Goal: Task Accomplishment & Management: Manage account settings

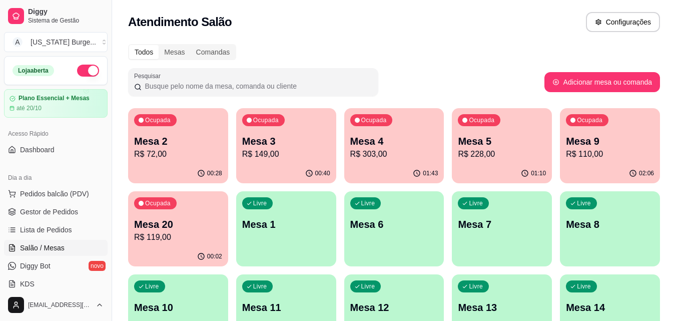
scroll to position [92, 0]
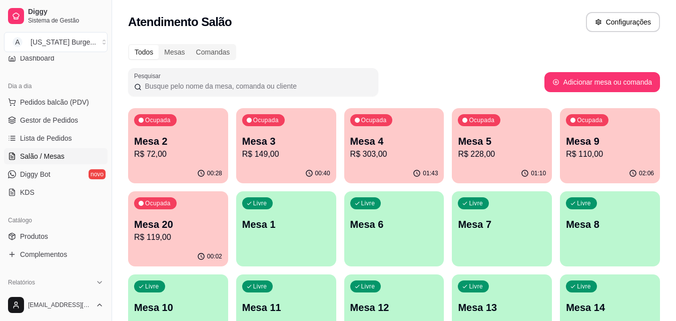
click at [375, 155] on p "R$ 303,00" at bounding box center [394, 154] width 88 height 12
click at [42, 15] on span "Diggy" at bounding box center [66, 12] width 76 height 9
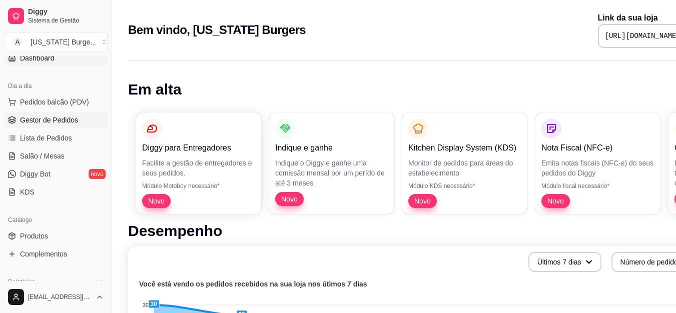
click at [60, 117] on span "Gestor de Pedidos" at bounding box center [49, 120] width 58 height 10
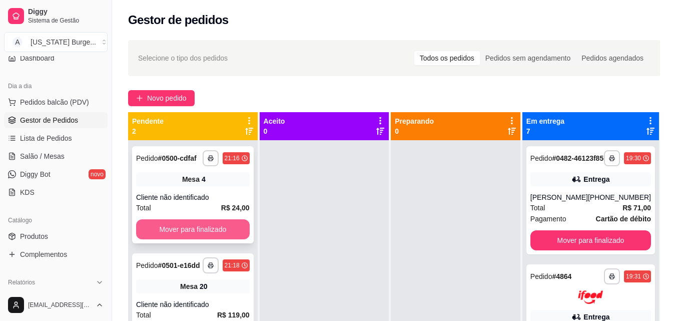
click at [189, 233] on button "Mover para finalizado" at bounding box center [193, 229] width 114 height 20
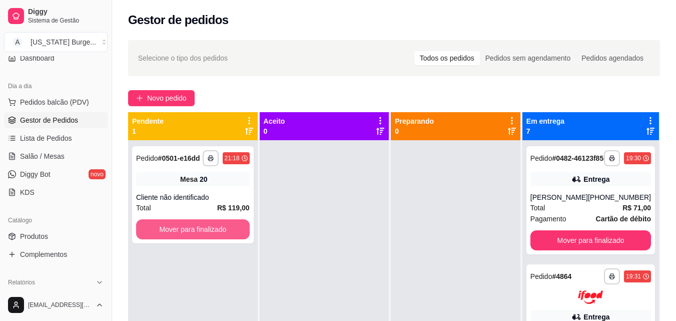
click at [189, 233] on button "Mover para finalizado" at bounding box center [193, 229] width 114 height 20
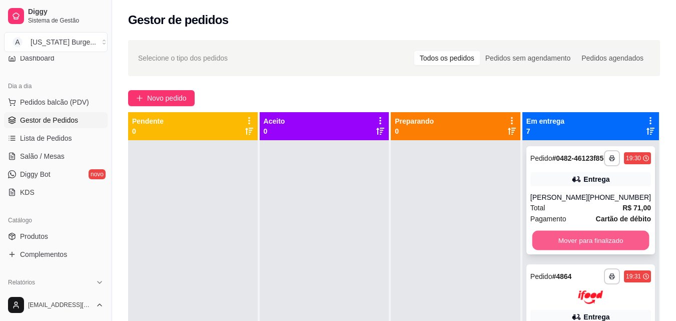
click at [576, 250] on button "Mover para finalizado" at bounding box center [590, 241] width 117 height 20
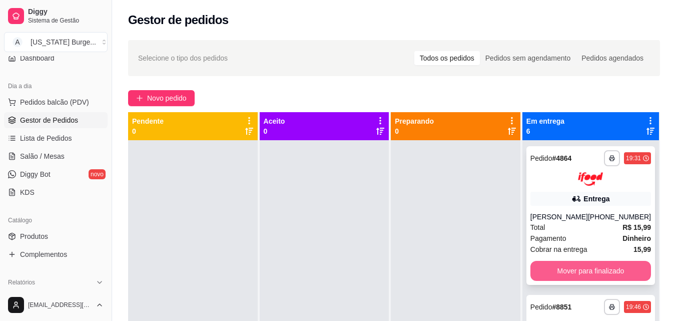
click at [564, 278] on button "Mover para finalizado" at bounding box center [591, 271] width 121 height 20
click at [552, 280] on button "Mover para finalizado" at bounding box center [590, 271] width 117 height 20
click at [552, 272] on button "Mover para finalizado" at bounding box center [590, 271] width 117 height 20
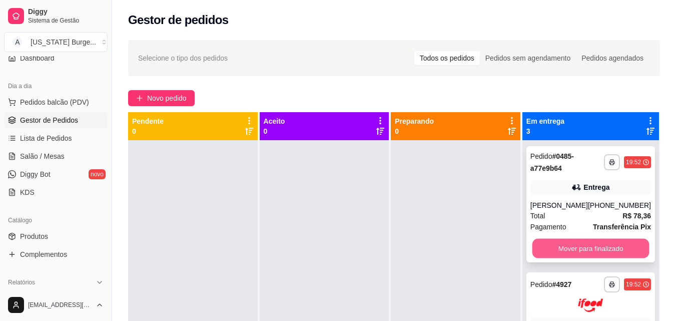
click at [544, 253] on button "Mover para finalizado" at bounding box center [590, 249] width 117 height 20
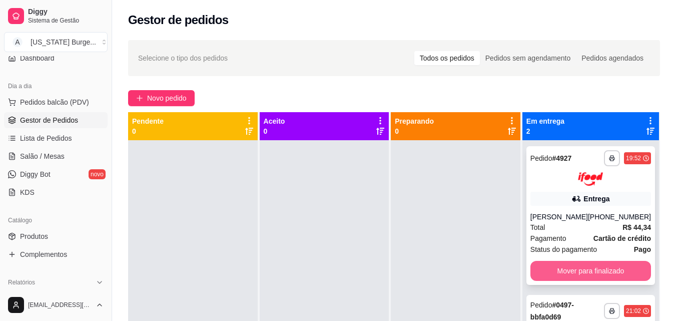
click at [556, 277] on button "Mover para finalizado" at bounding box center [591, 271] width 121 height 20
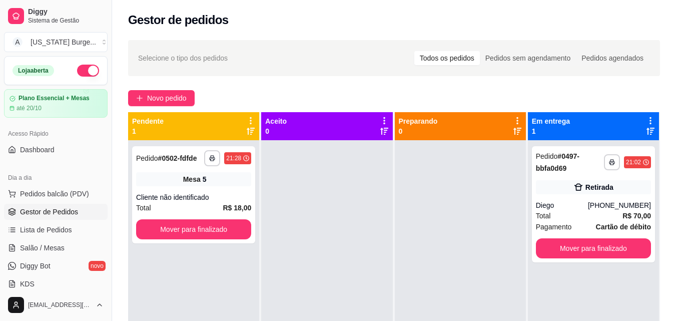
click at [219, 98] on div "Novo pedido" at bounding box center [394, 98] width 532 height 16
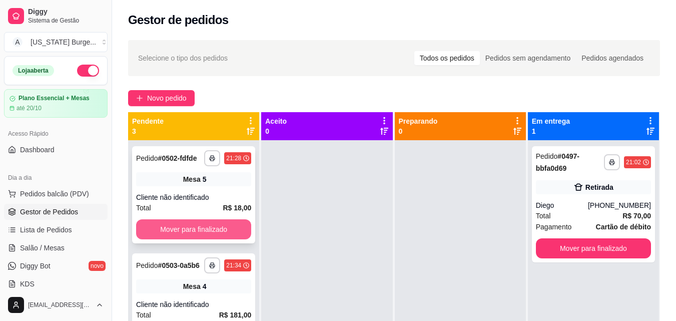
click at [207, 237] on button "Mover para finalizado" at bounding box center [193, 229] width 115 height 20
click at [210, 236] on button "Mover para finalizado" at bounding box center [193, 229] width 115 height 20
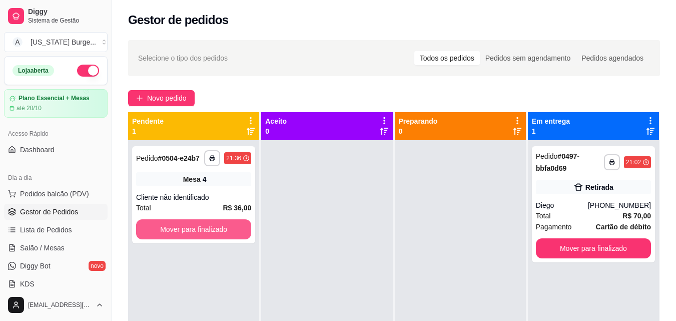
click at [211, 236] on button "Mover para finalizado" at bounding box center [193, 229] width 115 height 20
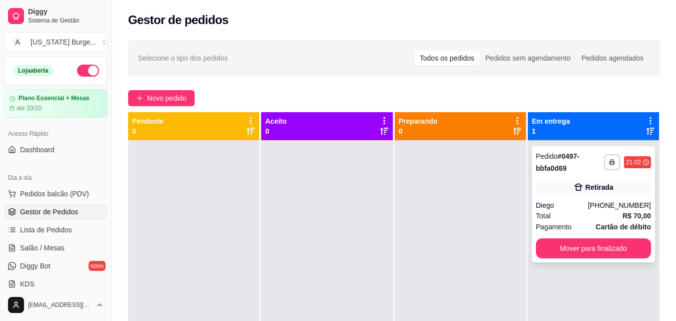
click at [565, 213] on div "Total R$ 70,00" at bounding box center [593, 215] width 115 height 11
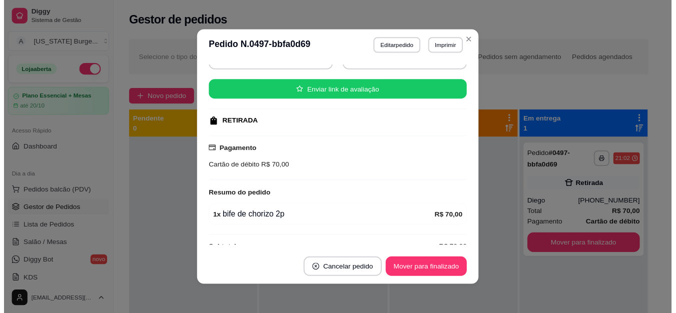
scroll to position [110, 0]
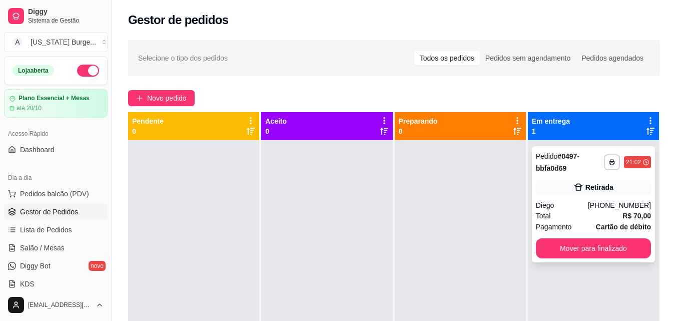
click at [580, 210] on div "Total R$ 70,00" at bounding box center [593, 215] width 115 height 11
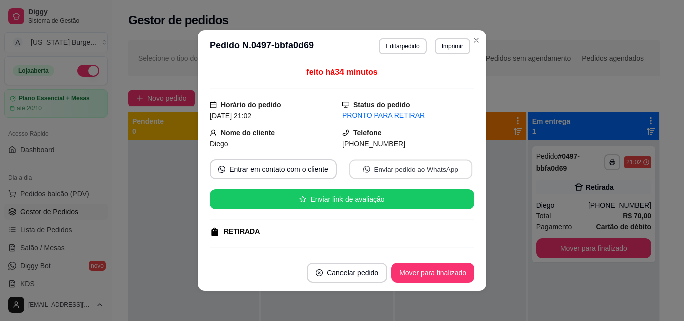
click at [365, 165] on button "Enviar pedido ao WhatsApp" at bounding box center [410, 170] width 123 height 20
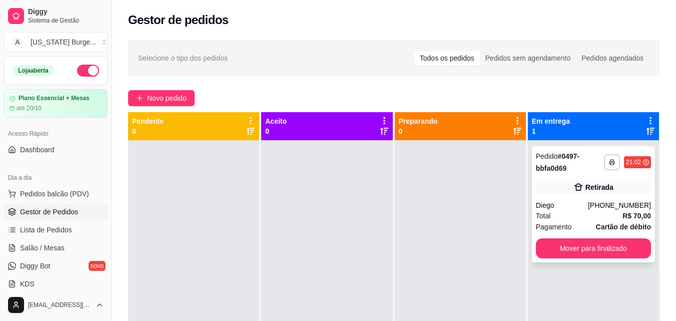
click at [573, 211] on div "Total R$ 70,00" at bounding box center [593, 215] width 115 height 11
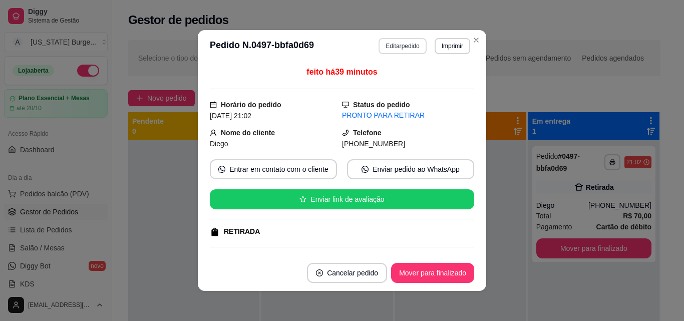
click at [397, 47] on button "Editar pedido" at bounding box center [403, 46] width 48 height 16
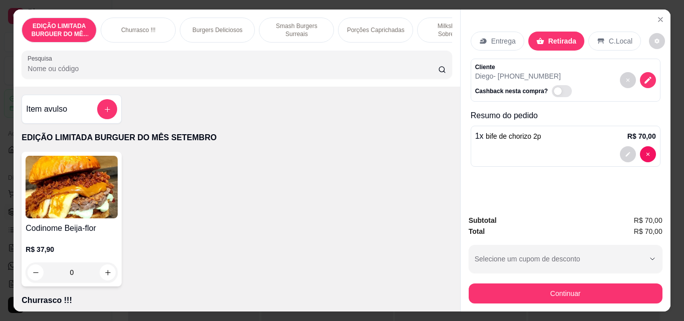
click at [491, 36] on p "Entrega" at bounding box center [503, 41] width 25 height 10
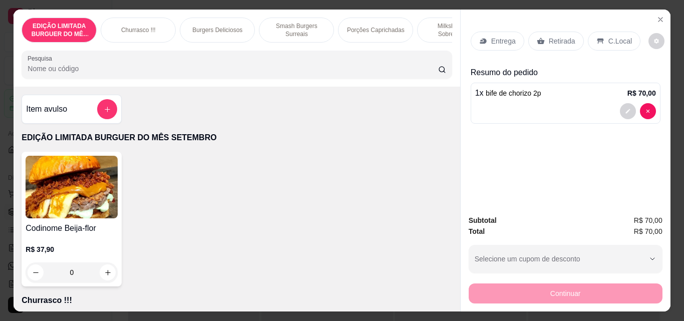
click at [541, 36] on div "Retirada" at bounding box center [556, 41] width 56 height 19
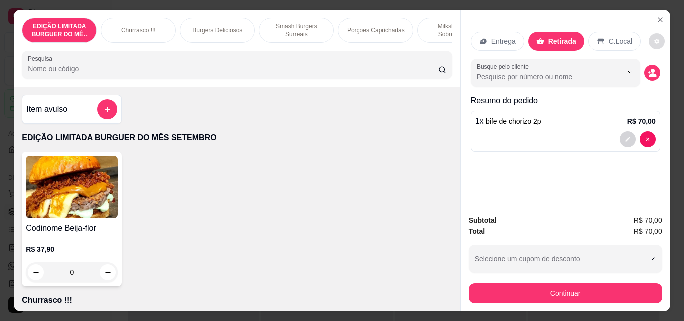
click at [653, 33] on button "decrease-product-quantity" at bounding box center [657, 41] width 16 height 16
click at [649, 99] on p "Resumo do pedido" at bounding box center [566, 101] width 190 height 12
click at [653, 76] on div "Busque pelo cliente" at bounding box center [566, 73] width 190 height 28
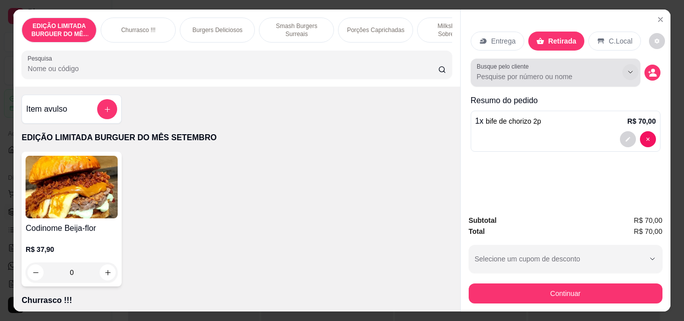
click at [626, 68] on icon "Show suggestions" at bounding box center [630, 72] width 8 height 8
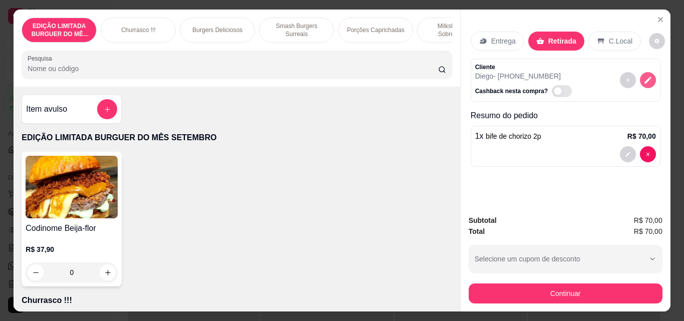
click at [640, 77] on button "decrease-product-quantity" at bounding box center [648, 80] width 16 height 16
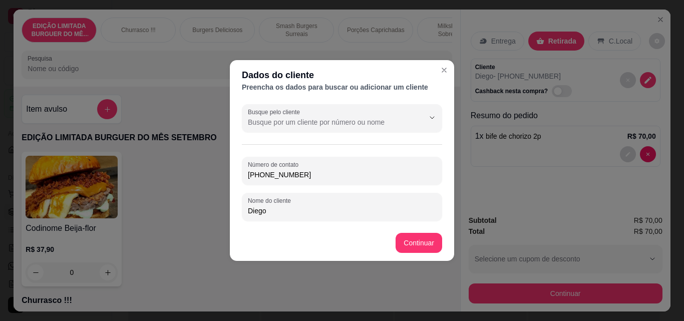
click at [276, 174] on input "[PHONE_NUMBER]" at bounding box center [342, 175] width 188 height 10
click at [305, 173] on input "[PHONE_NUMBER]" at bounding box center [342, 175] width 188 height 10
drag, startPoint x: 305, startPoint y: 173, endPoint x: 263, endPoint y: 175, distance: 42.1
click at [263, 175] on input "[PHONE_NUMBER]" at bounding box center [342, 175] width 188 height 10
drag, startPoint x: 303, startPoint y: 173, endPoint x: 323, endPoint y: 174, distance: 20.6
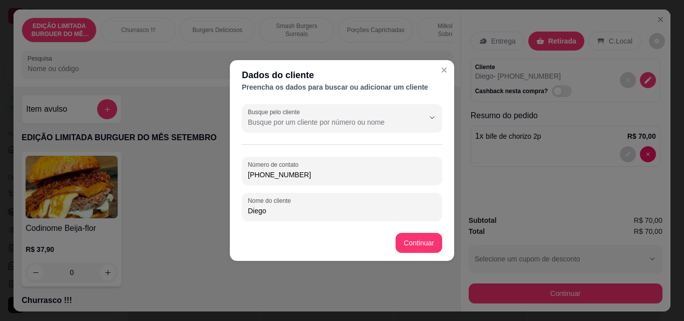
click at [323, 174] on input "[PHONE_NUMBER]" at bounding box center [342, 175] width 188 height 10
type input "[PHONE_NUMBER]"
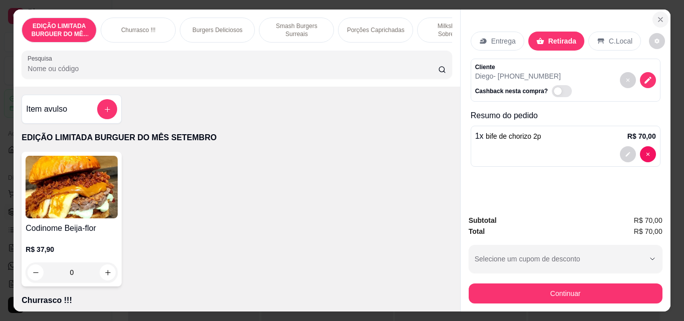
click at [656, 16] on icon "Close" at bounding box center [660, 20] width 8 height 8
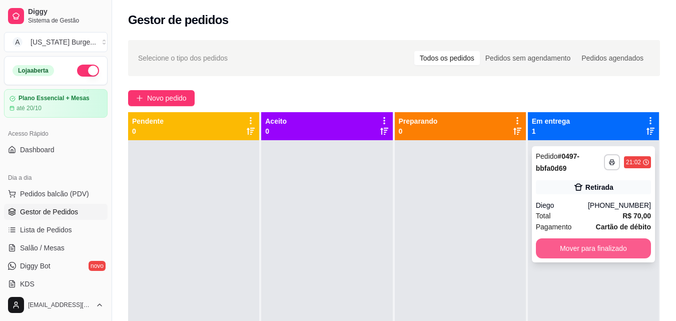
click at [595, 247] on button "Mover para finalizado" at bounding box center [593, 248] width 115 height 20
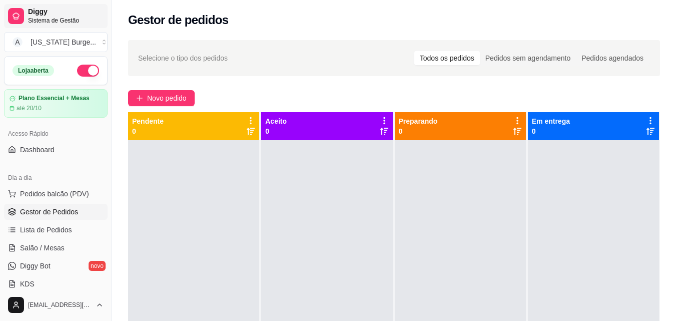
click at [45, 21] on span "Sistema de Gestão" at bounding box center [66, 21] width 76 height 8
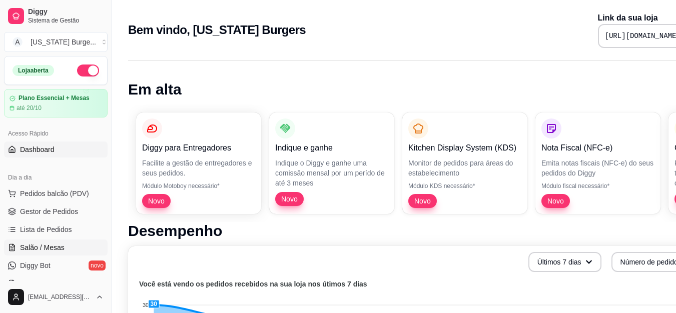
click at [39, 248] on span "Salão / Mesas" at bounding box center [42, 248] width 45 height 10
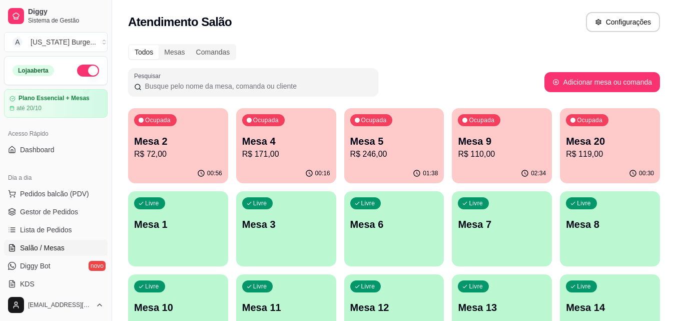
click at [384, 131] on div "Ocupada Mesa 5 R$ 246,00" at bounding box center [394, 136] width 100 height 56
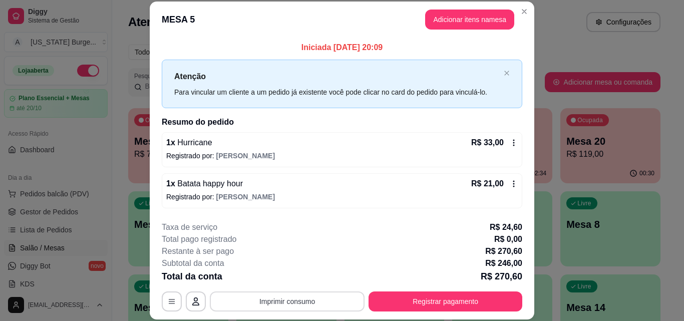
click at [275, 298] on button "Imprimir consumo" at bounding box center [287, 301] width 155 height 20
click at [287, 277] on button "Epson" at bounding box center [286, 278] width 70 height 16
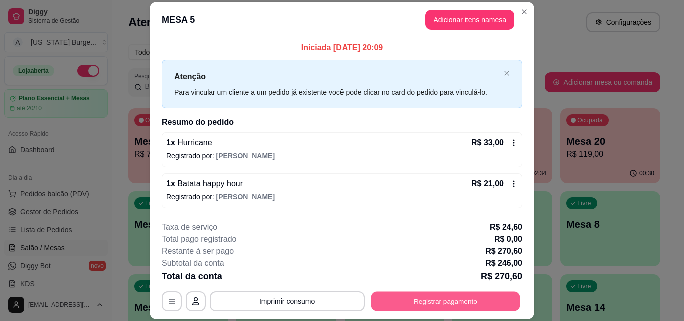
click at [429, 296] on button "Registrar pagamento" at bounding box center [445, 301] width 149 height 20
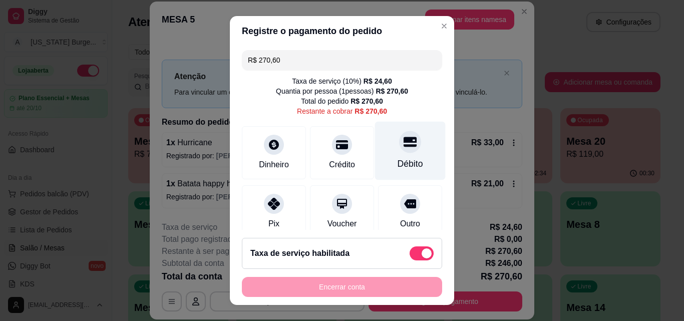
click at [381, 149] on div "Débito" at bounding box center [410, 151] width 71 height 59
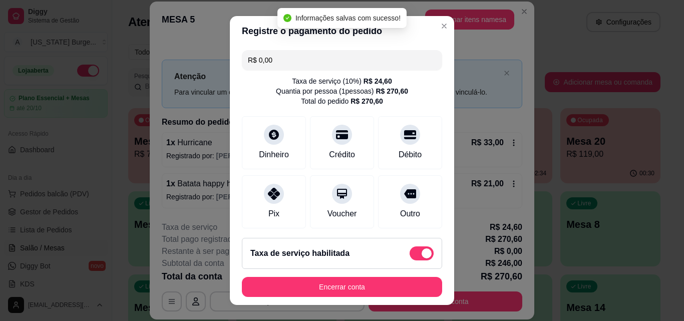
scroll to position [126, 0]
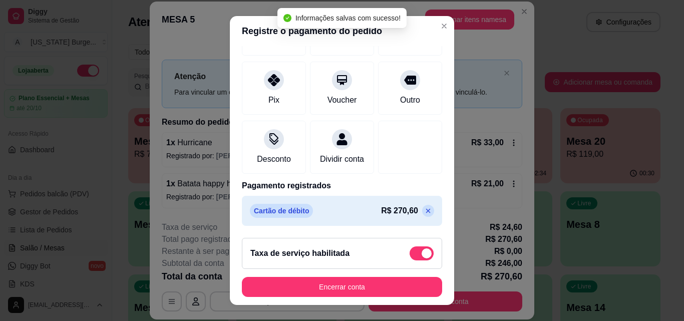
click at [424, 210] on icon at bounding box center [428, 211] width 8 height 8
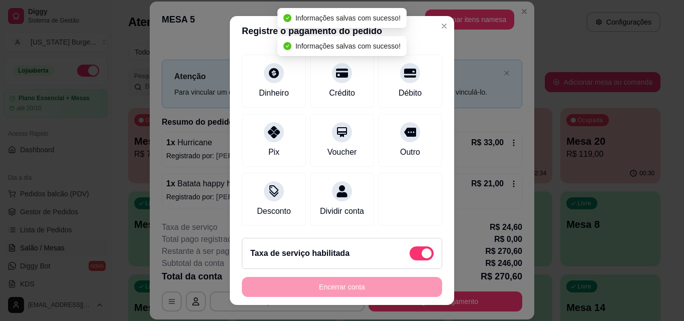
type input "R$ 270,60"
click at [410, 252] on span at bounding box center [422, 253] width 24 height 14
click at [409, 255] on input "checkbox" at bounding box center [412, 258] width 7 height 7
checkbox input "true"
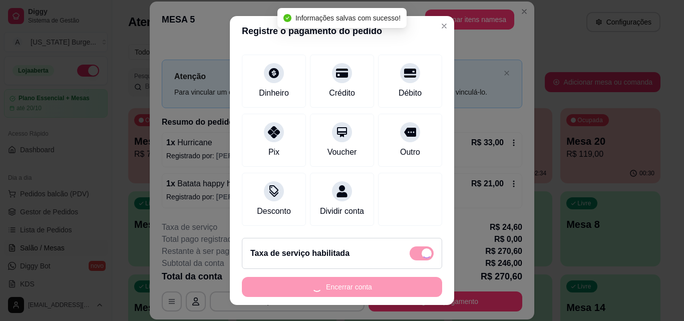
type input "R$ 246,00"
checkbox input "false"
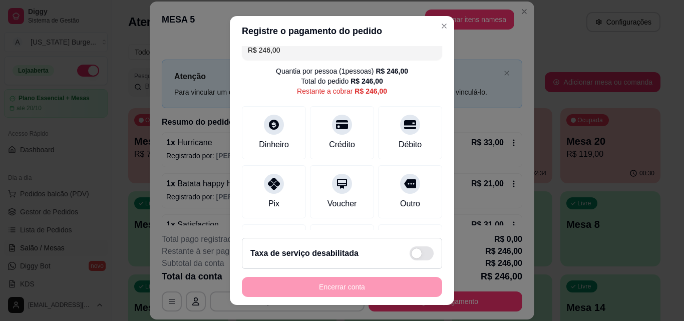
scroll to position [0, 0]
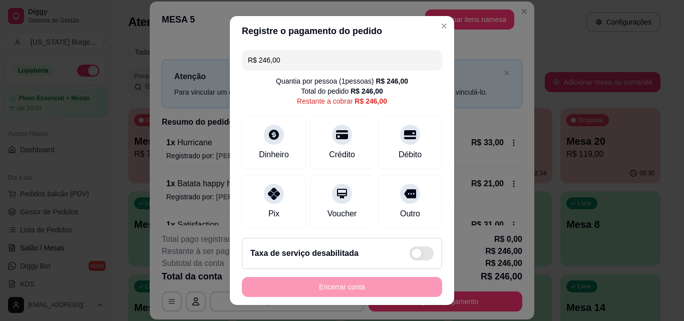
drag, startPoint x: 279, startPoint y: 62, endPoint x: 105, endPoint y: 49, distance: 175.2
click at [105, 49] on div "Registre o pagamento do pedido R$ 246,00 Quantia por pessoa ( 1 pessoas) R$ 246…" at bounding box center [342, 160] width 684 height 321
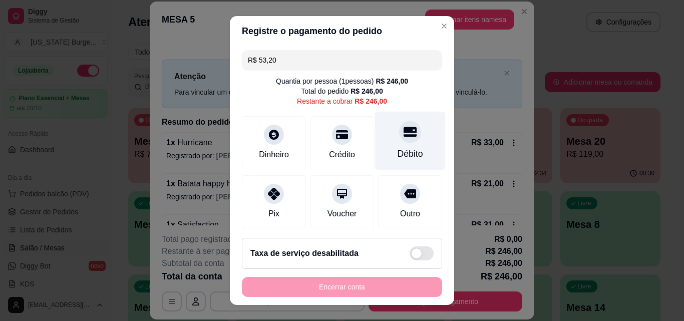
click at [404, 127] on icon at bounding box center [410, 131] width 13 height 13
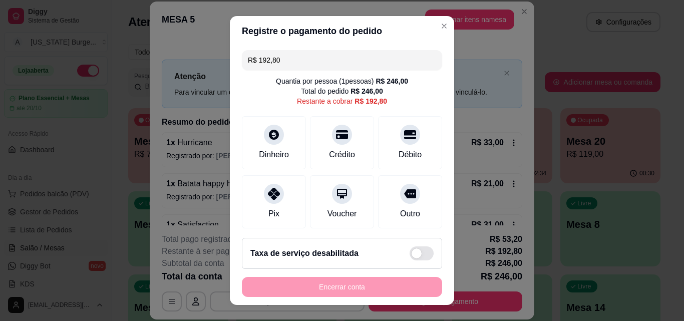
drag, startPoint x: 224, startPoint y: 72, endPoint x: 162, endPoint y: 98, distance: 67.5
click at [162, 98] on div "Registre o pagamento do pedido R$ 192,80 Quantia por pessoa ( 1 pessoas) R$ 246…" at bounding box center [342, 160] width 684 height 321
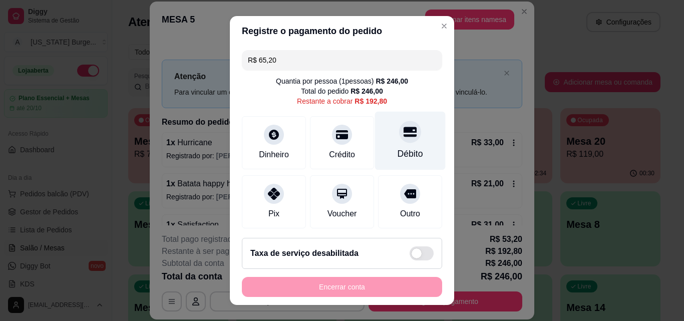
click at [404, 133] on icon at bounding box center [410, 131] width 13 height 13
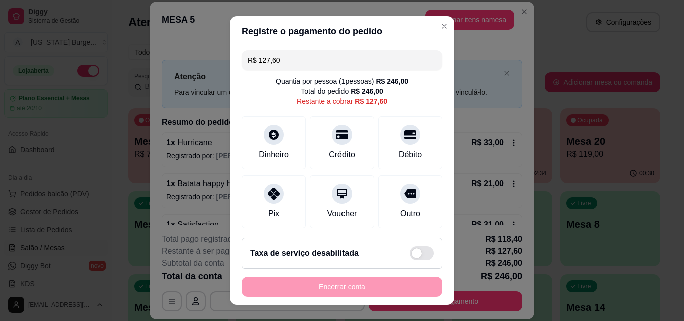
click at [0, 52] on div "Registre o pagamento do pedido R$ 127,60 Quantia por pessoa ( 1 pessoas) R$ 246…" at bounding box center [342, 160] width 684 height 321
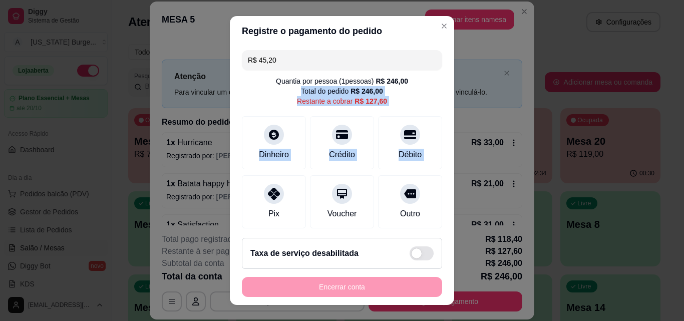
drag, startPoint x: 274, startPoint y: 199, endPoint x: 403, endPoint y: 107, distance: 158.6
click at [403, 107] on div "R$ 45,20 Quantia por pessoa ( 1 pessoas) R$ 246,00 Total do pedido R$ 246,00 Re…" at bounding box center [342, 138] width 224 height 184
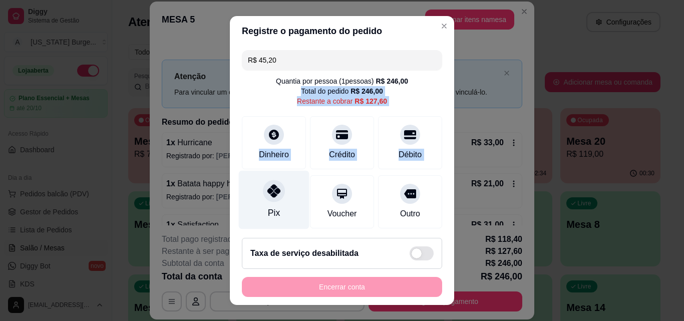
click at [275, 195] on div at bounding box center [274, 191] width 22 height 22
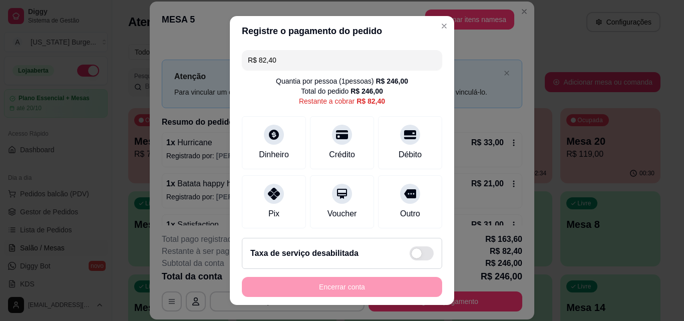
drag, startPoint x: 322, startPoint y: 58, endPoint x: 192, endPoint y: 60, distance: 130.2
click at [192, 60] on div "Registre o pagamento do pedido R$ 82,40 Quantia por pessoa ( 1 pessoas) R$ 246,…" at bounding box center [342, 160] width 684 height 321
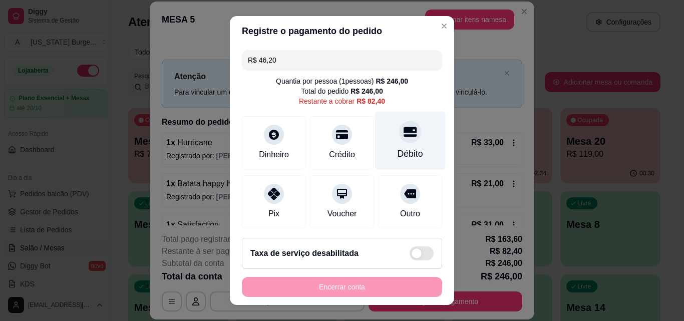
click at [408, 135] on div "Débito" at bounding box center [410, 141] width 71 height 59
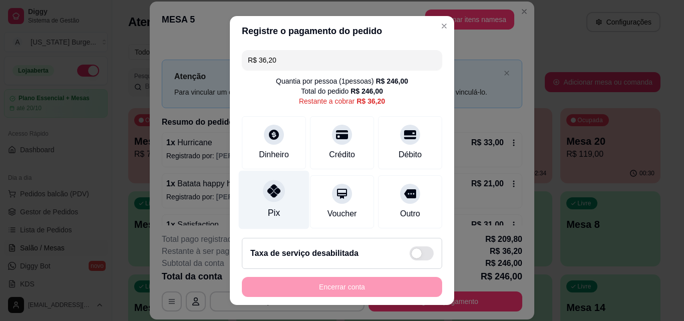
click at [256, 191] on div "Pix" at bounding box center [274, 200] width 71 height 59
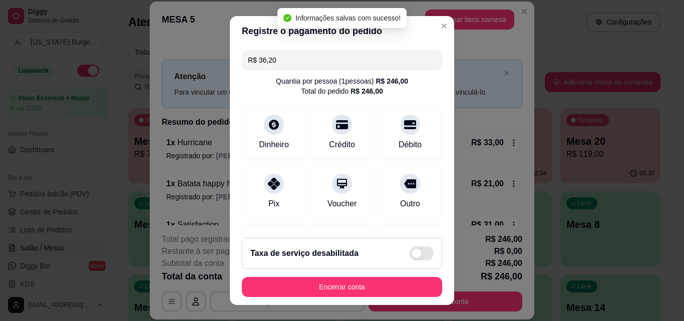
type input "R$ 0,00"
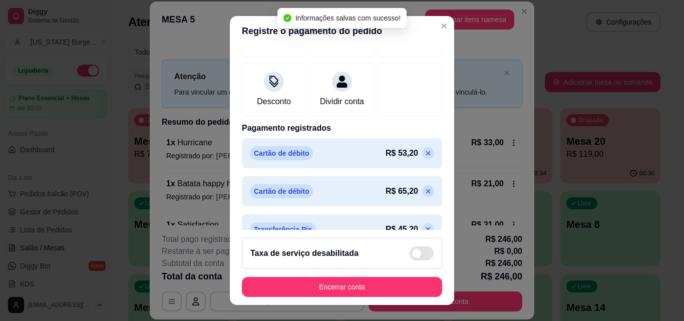
scroll to position [268, 0]
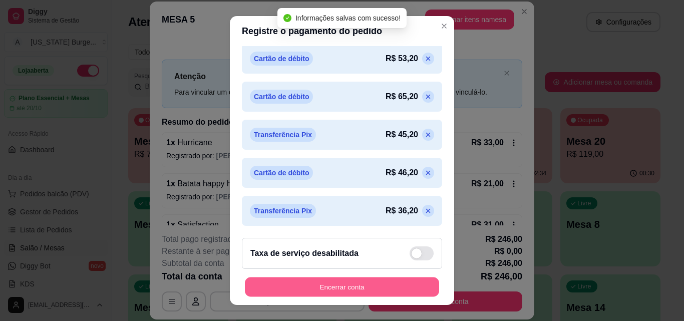
click at [358, 278] on button "Encerrar conta" at bounding box center [342, 287] width 194 height 20
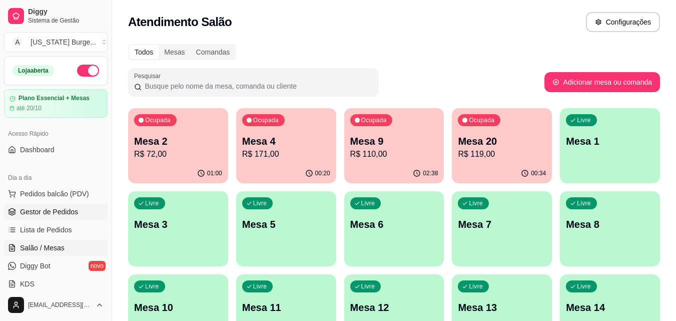
click at [55, 212] on span "Gestor de Pedidos" at bounding box center [49, 212] width 58 height 10
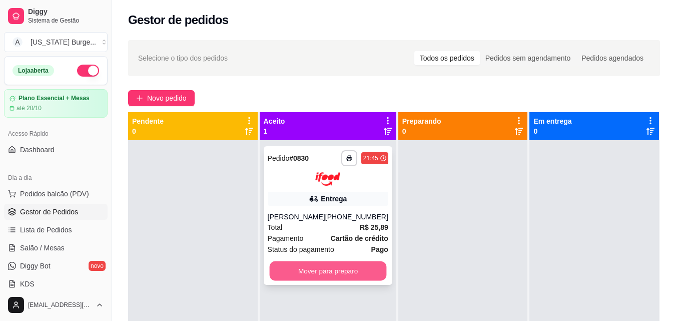
click at [321, 280] on button "Mover para preparo" at bounding box center [327, 271] width 117 height 20
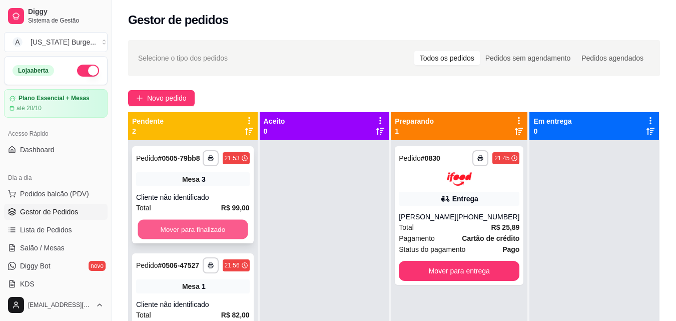
click at [221, 222] on button "Mover para finalizado" at bounding box center [193, 230] width 110 height 20
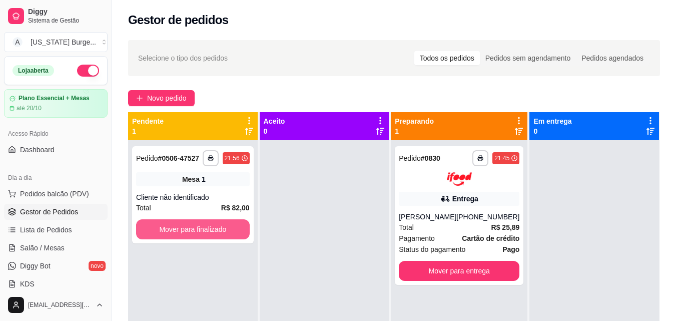
click at [221, 222] on button "Mover para finalizado" at bounding box center [193, 229] width 114 height 20
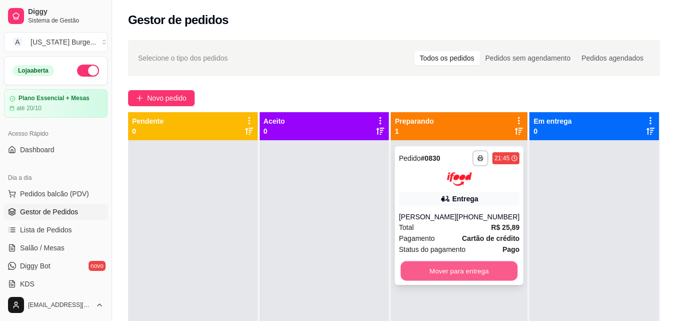
click at [421, 274] on button "Mover para entrega" at bounding box center [459, 271] width 117 height 20
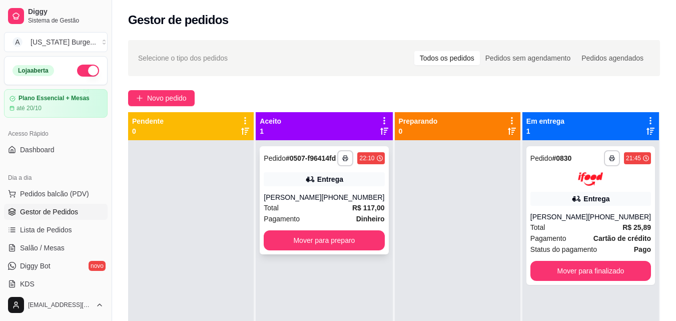
click at [296, 212] on div "Total R$ 117,00" at bounding box center [324, 207] width 121 height 11
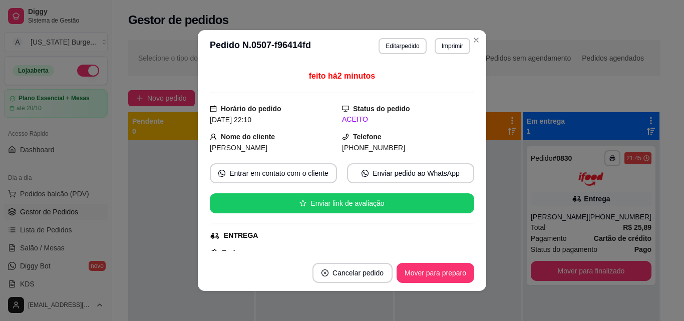
scroll to position [41, 0]
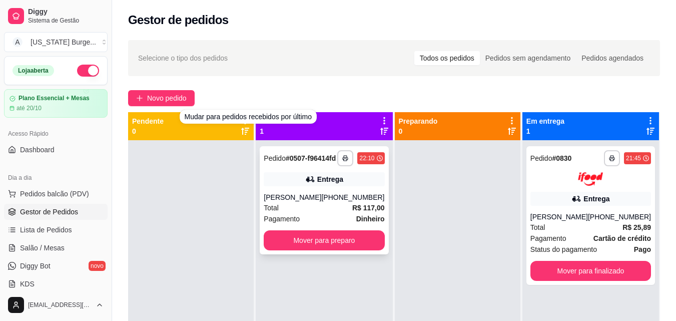
click at [289, 202] on div "[PERSON_NAME]" at bounding box center [293, 197] width 58 height 10
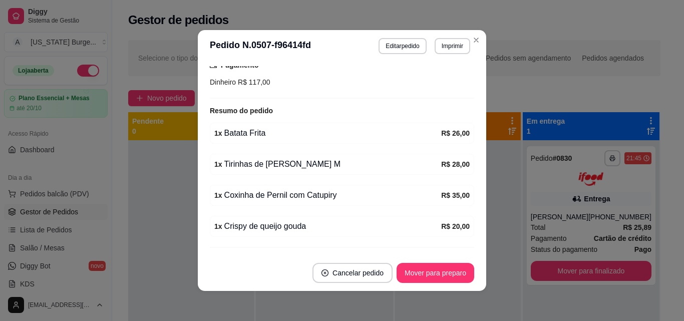
scroll to position [357, 0]
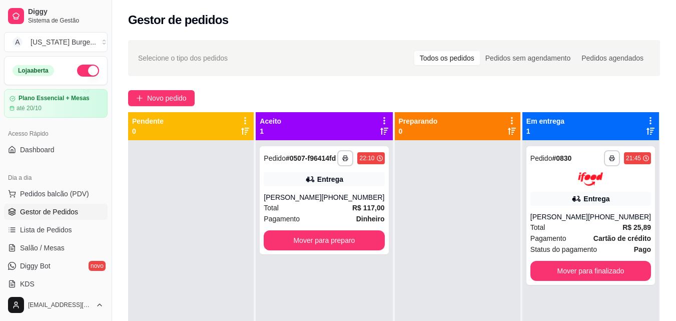
click at [317, 102] on div "Novo pedido" at bounding box center [394, 98] width 532 height 16
click at [280, 202] on div "[PERSON_NAME]" at bounding box center [293, 197] width 58 height 10
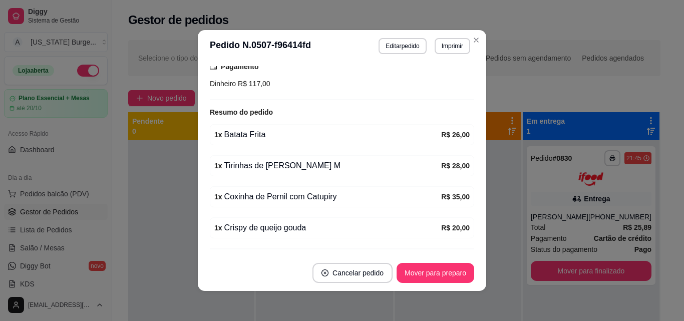
scroll to position [325, 0]
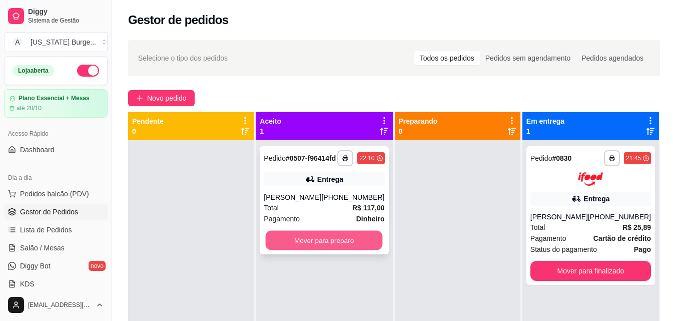
click at [328, 250] on button "Mover para preparo" at bounding box center [324, 241] width 117 height 20
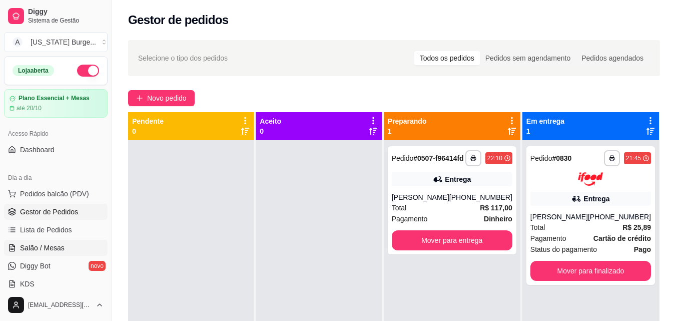
click at [46, 248] on span "Salão / Mesas" at bounding box center [42, 248] width 45 height 10
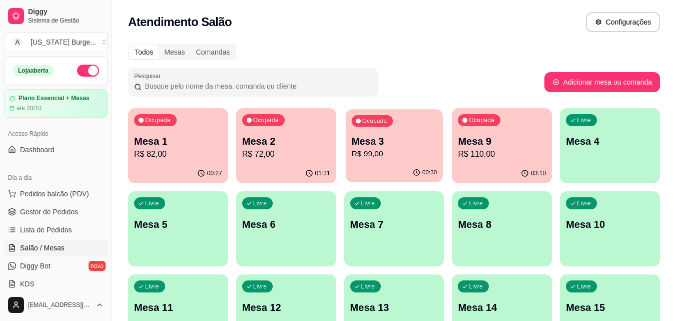
click at [396, 154] on p "R$ 99,00" at bounding box center [394, 154] width 86 height 12
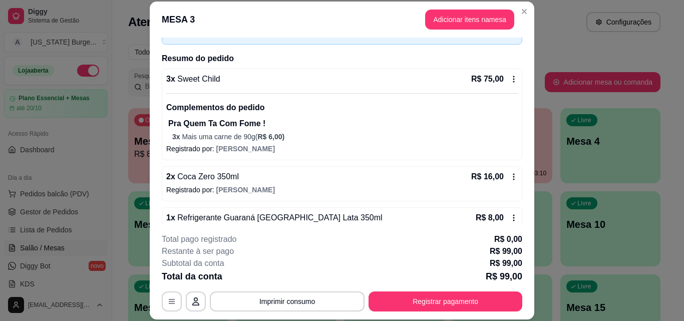
scroll to position [85, 0]
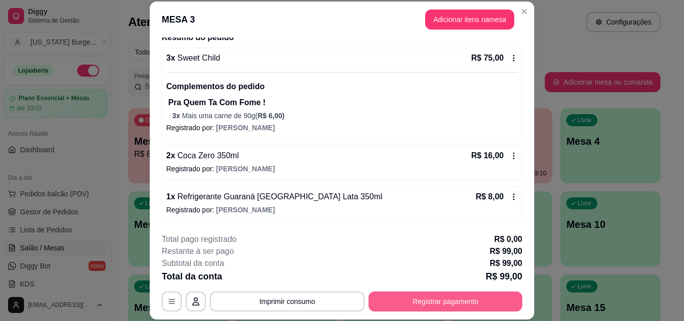
click at [426, 303] on button "Registrar pagamento" at bounding box center [446, 301] width 154 height 20
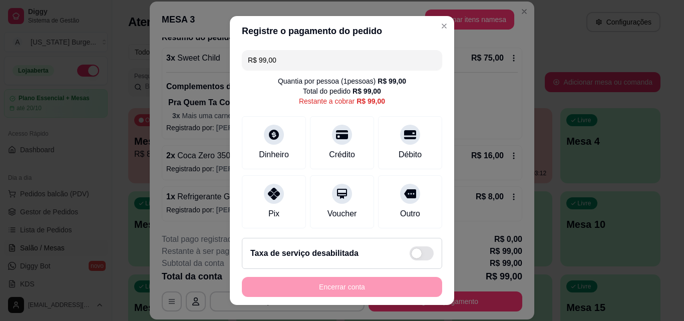
drag, startPoint x: 305, startPoint y: 70, endPoint x: 166, endPoint y: 105, distance: 143.5
click at [166, 105] on div "Registre o pagamento do pedido R$ 99,00 Quantia por pessoa ( 1 pessoas) R$ 99,0…" at bounding box center [342, 160] width 684 height 321
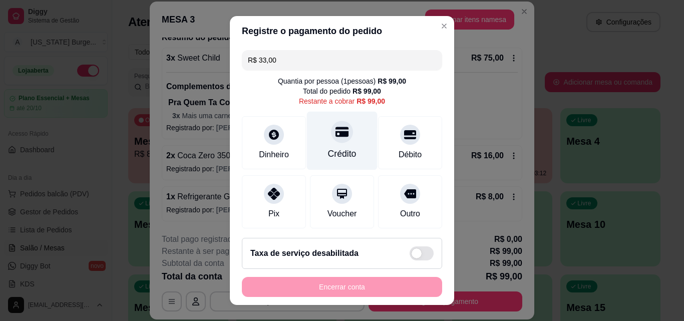
click at [336, 140] on div at bounding box center [342, 132] width 22 height 22
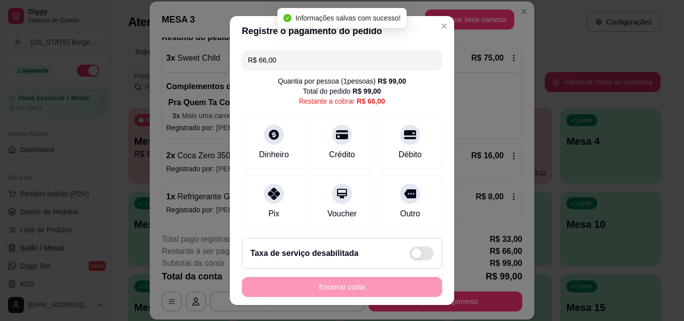
click at [230, 51] on div "R$ 66,00 Quantia por pessoa ( 1 pessoas) R$ 99,00 Total do pedido R$ 99,00 Rest…" at bounding box center [342, 138] width 224 height 184
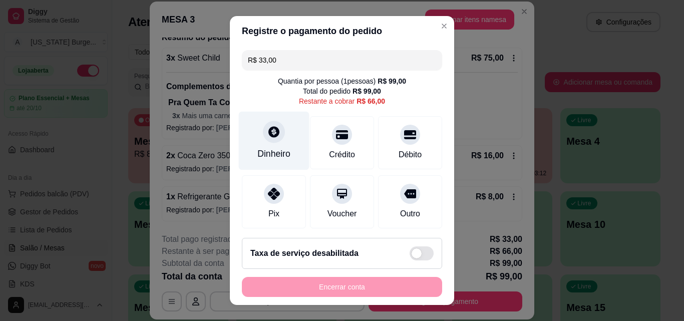
click at [269, 150] on div "Dinheiro" at bounding box center [273, 153] width 33 height 13
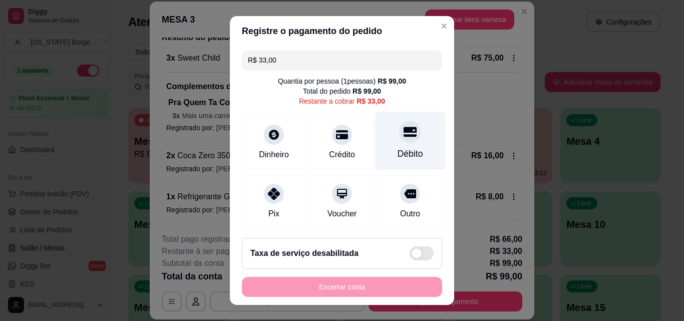
click at [396, 146] on div "Débito" at bounding box center [410, 141] width 71 height 59
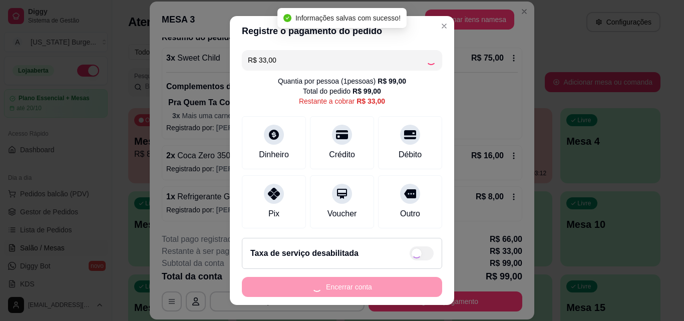
type input "R$ 0,00"
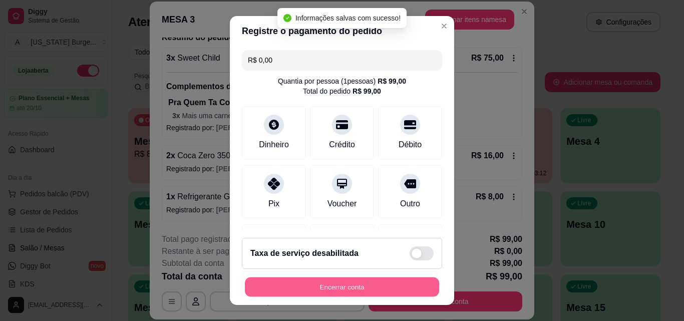
click at [342, 291] on button "Encerrar conta" at bounding box center [342, 287] width 194 height 20
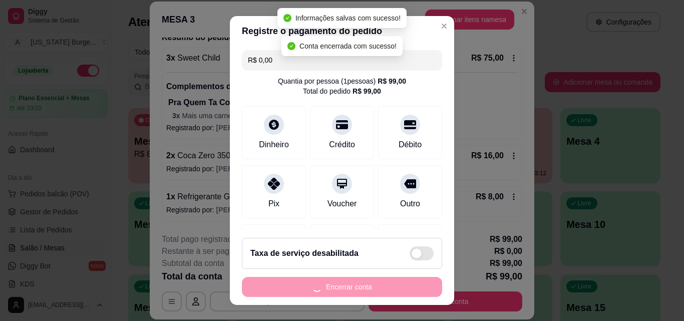
scroll to position [0, 0]
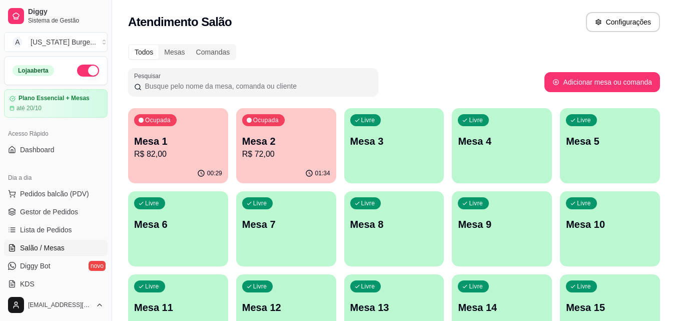
click at [163, 146] on p "Mesa 1" at bounding box center [178, 141] width 88 height 14
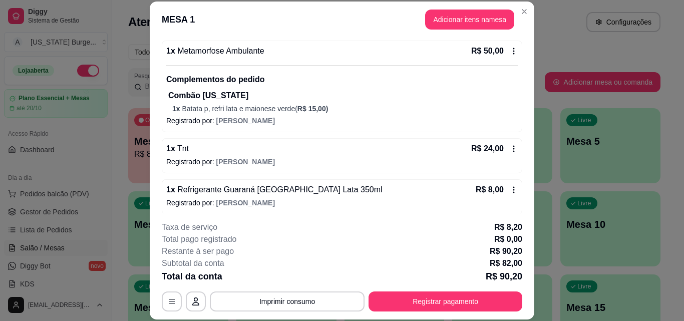
scroll to position [97, 0]
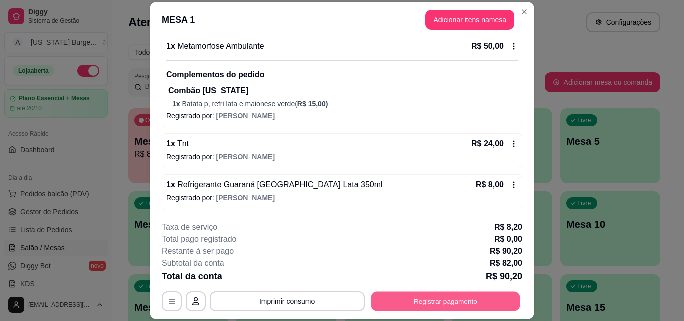
click at [452, 297] on button "Registrar pagamento" at bounding box center [445, 301] width 149 height 20
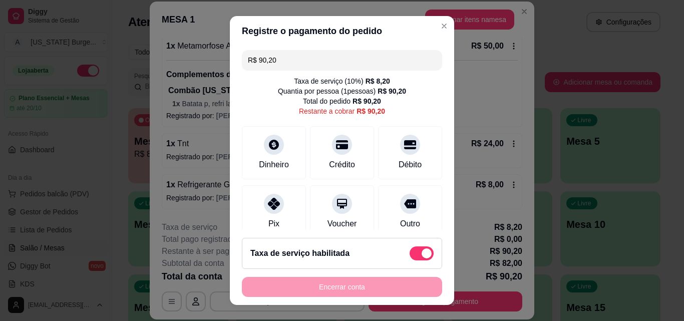
click at [410, 254] on span at bounding box center [422, 253] width 24 height 14
click at [409, 255] on input "checkbox" at bounding box center [412, 258] width 7 height 7
checkbox input "true"
type input "R$ 82,00"
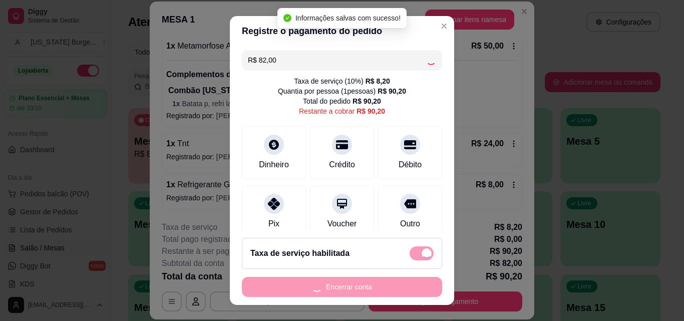
checkbox input "false"
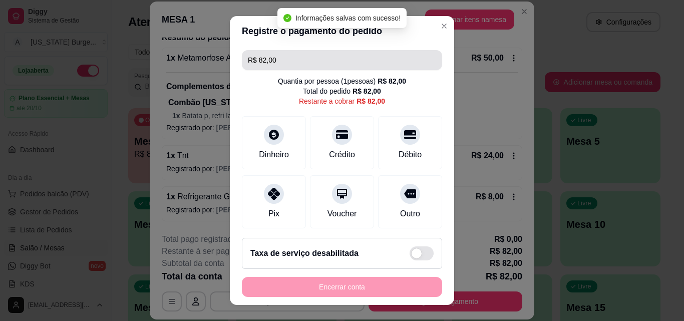
scroll to position [85, 0]
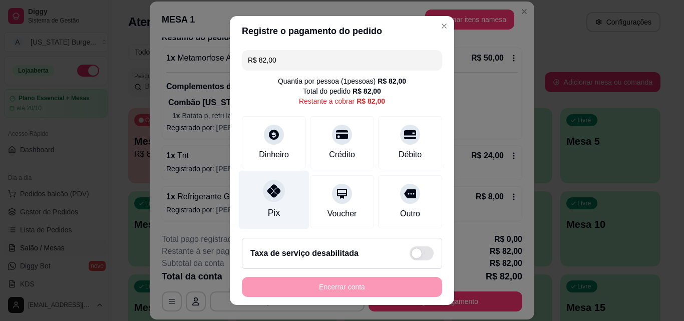
click at [270, 202] on div "Pix" at bounding box center [274, 200] width 71 height 59
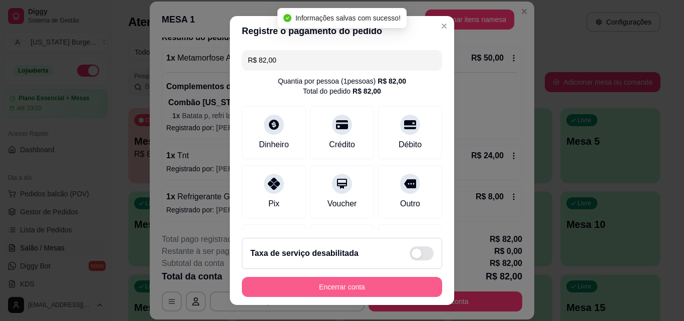
type input "R$ 0,00"
click at [348, 292] on button "Encerrar conta" at bounding box center [342, 287] width 200 height 20
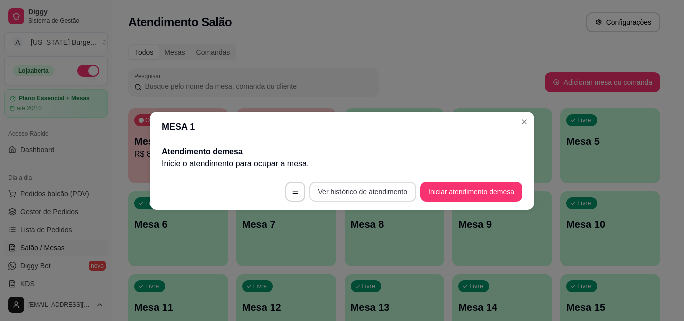
scroll to position [0, 0]
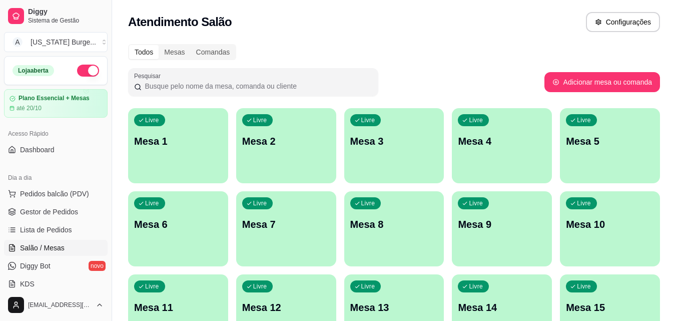
click at [411, 70] on div "Pesquisar" at bounding box center [336, 82] width 417 height 28
click at [56, 216] on span "Gestor de Pedidos" at bounding box center [49, 212] width 58 height 10
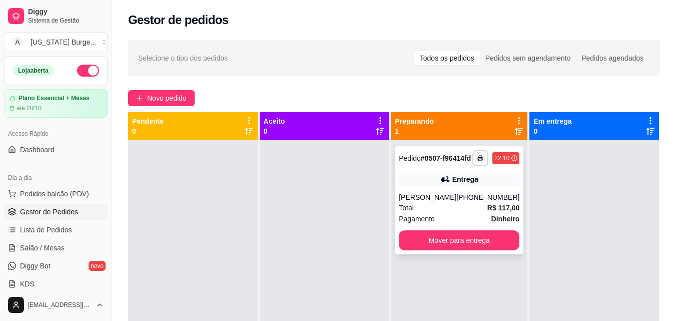
click at [467, 223] on div "Pagamento Dinheiro" at bounding box center [459, 218] width 121 height 11
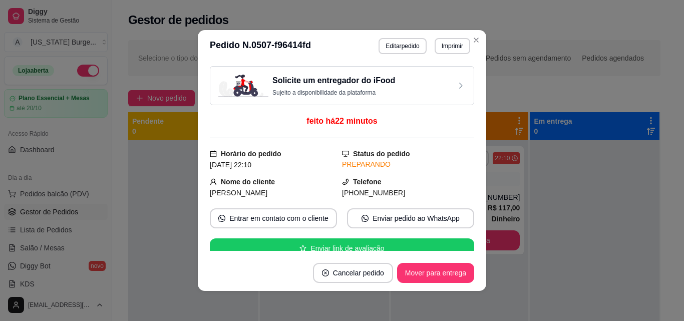
scroll to position [162, 0]
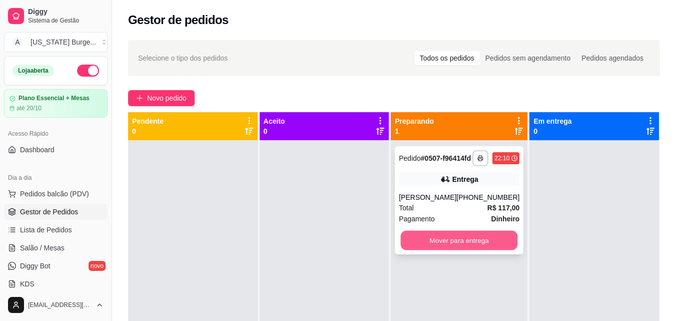
click at [446, 245] on button "Mover para entrega" at bounding box center [459, 241] width 117 height 20
click at [446, 245] on div "Mover para entrega" at bounding box center [459, 240] width 121 height 20
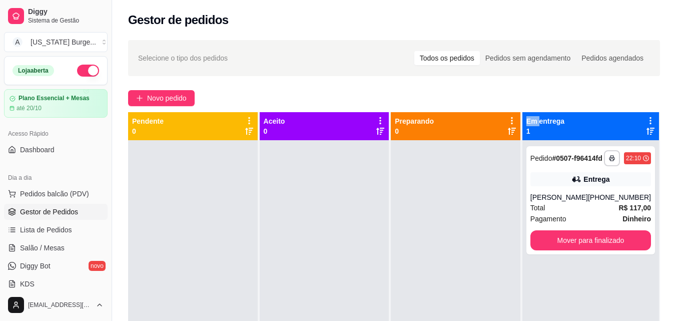
click at [84, 74] on button "button" at bounding box center [88, 71] width 22 height 12
click at [584, 213] on div "Total R$ 117,00" at bounding box center [591, 207] width 121 height 11
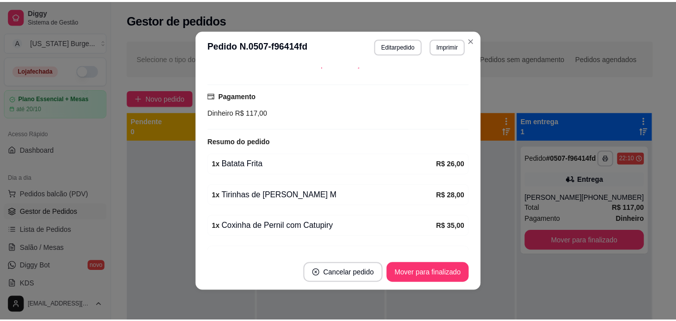
scroll to position [344, 0]
